Goal: Task Accomplishment & Management: Use online tool/utility

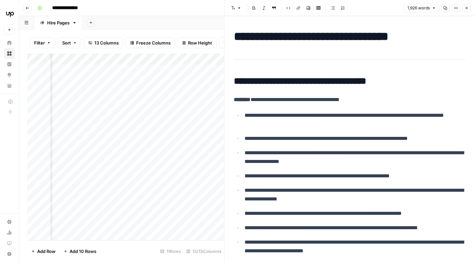
scroll to position [2659, 0]
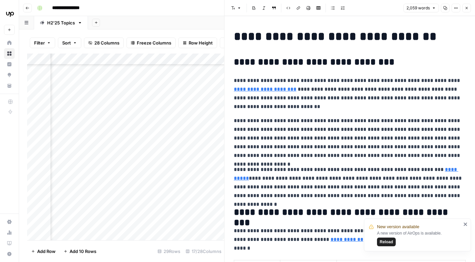
scroll to position [209, 785]
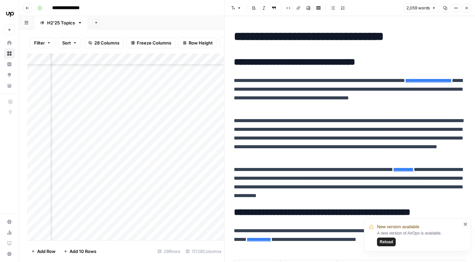
click at [469, 9] on button "Close" at bounding box center [467, 8] width 9 height 9
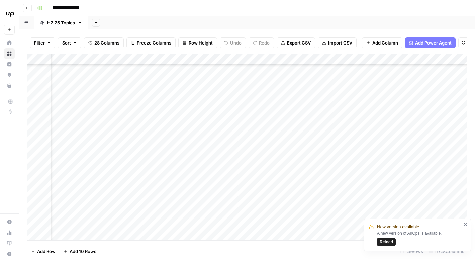
scroll to position [202, 234]
click at [127, 130] on div "Add Column" at bounding box center [247, 147] width 440 height 187
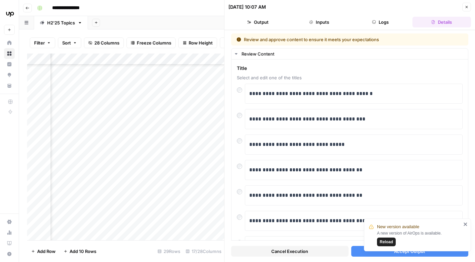
click at [466, 226] on icon "close" at bounding box center [466, 224] width 5 height 5
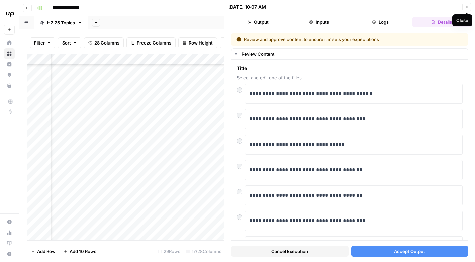
click at [469, 6] on button "Close" at bounding box center [467, 7] width 9 height 9
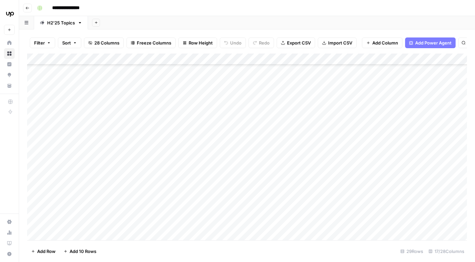
scroll to position [247, 0]
click at [92, 108] on div "Add Column" at bounding box center [247, 147] width 440 height 187
click at [92, 144] on div "Add Column" at bounding box center [247, 147] width 440 height 187
click at [90, 154] on div "Add Column" at bounding box center [247, 147] width 440 height 187
click at [91, 175] on div "Add Column" at bounding box center [247, 147] width 440 height 187
